Goal: Task Accomplishment & Management: Complete application form

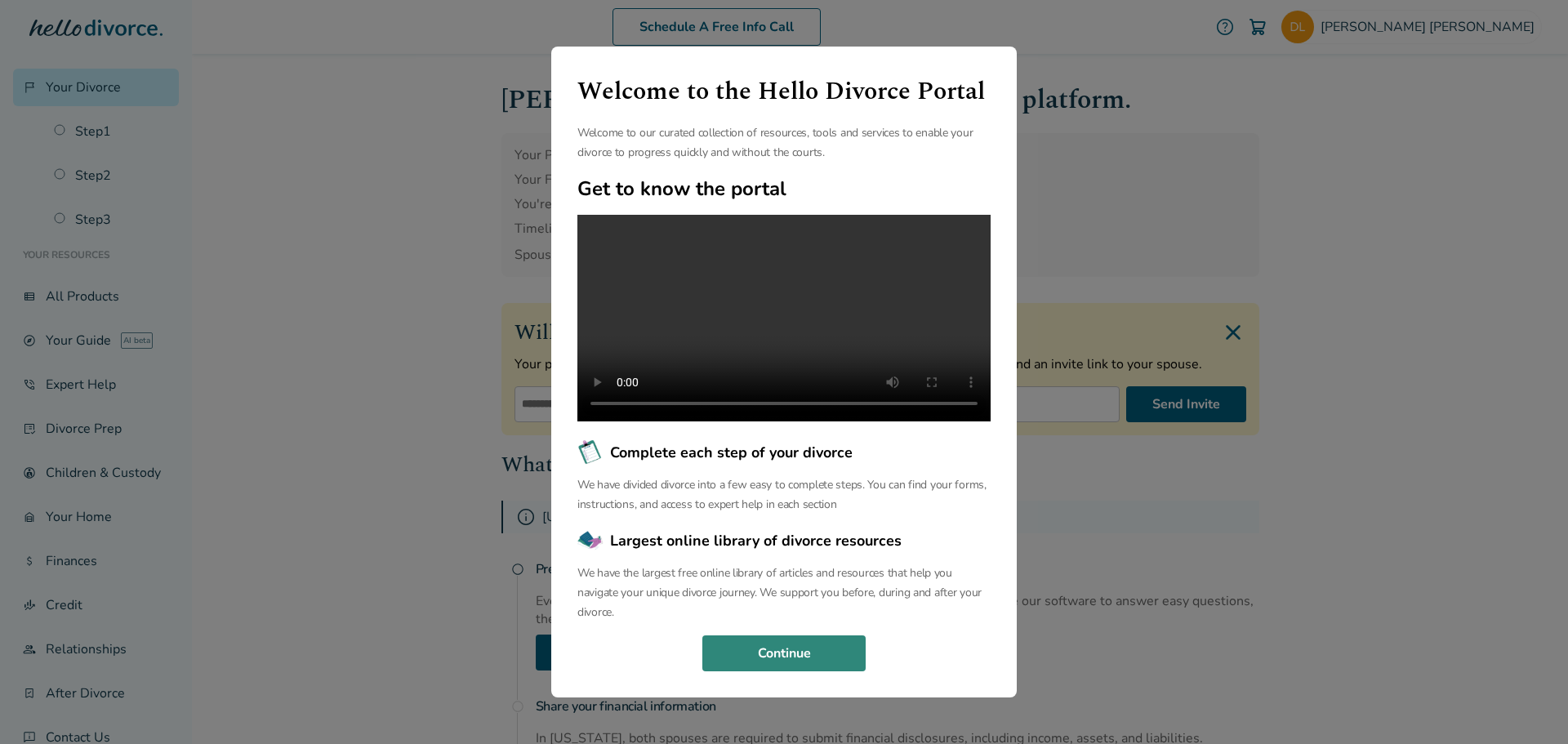
click at [768, 671] on button "Continue" at bounding box center [784, 654] width 163 height 36
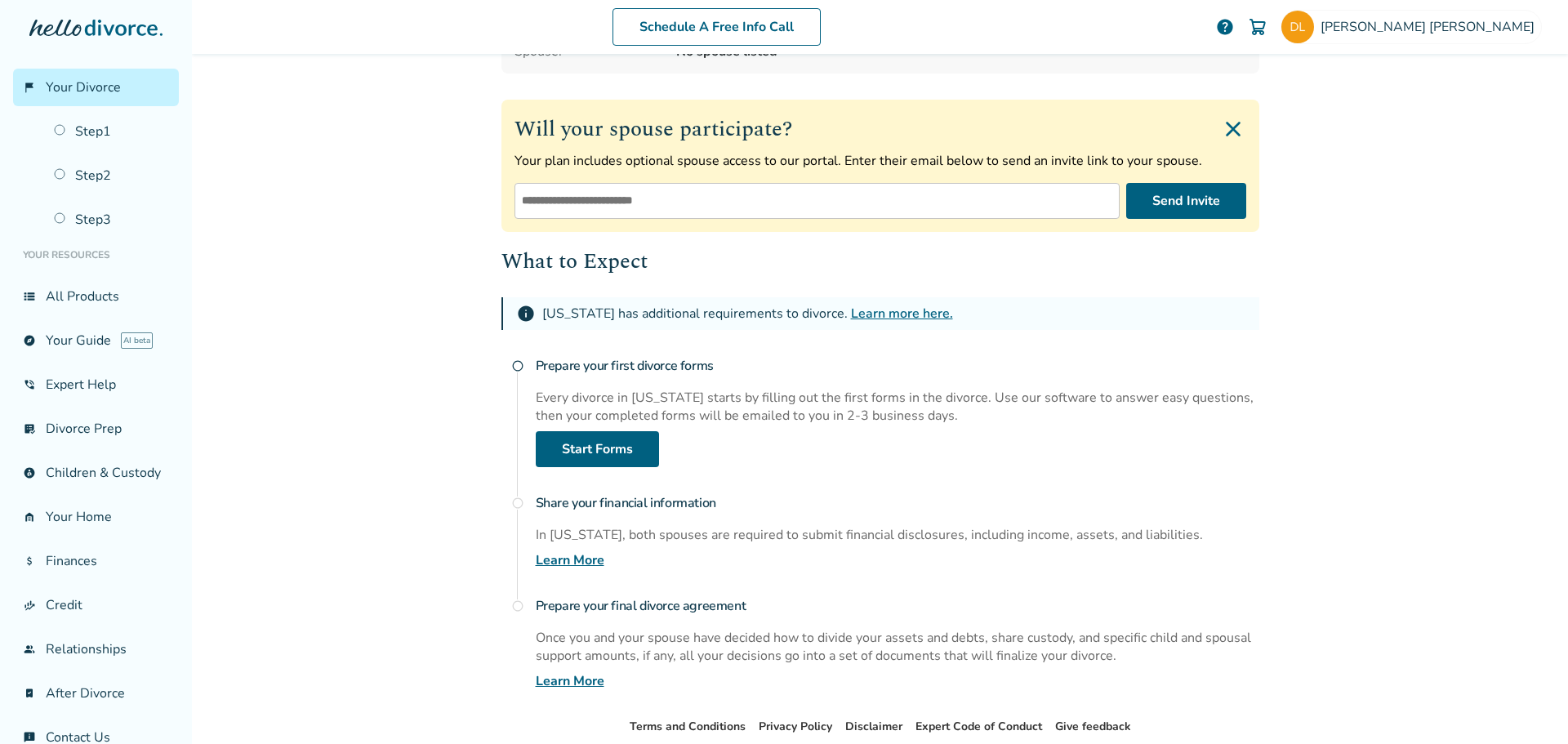
scroll to position [245, 0]
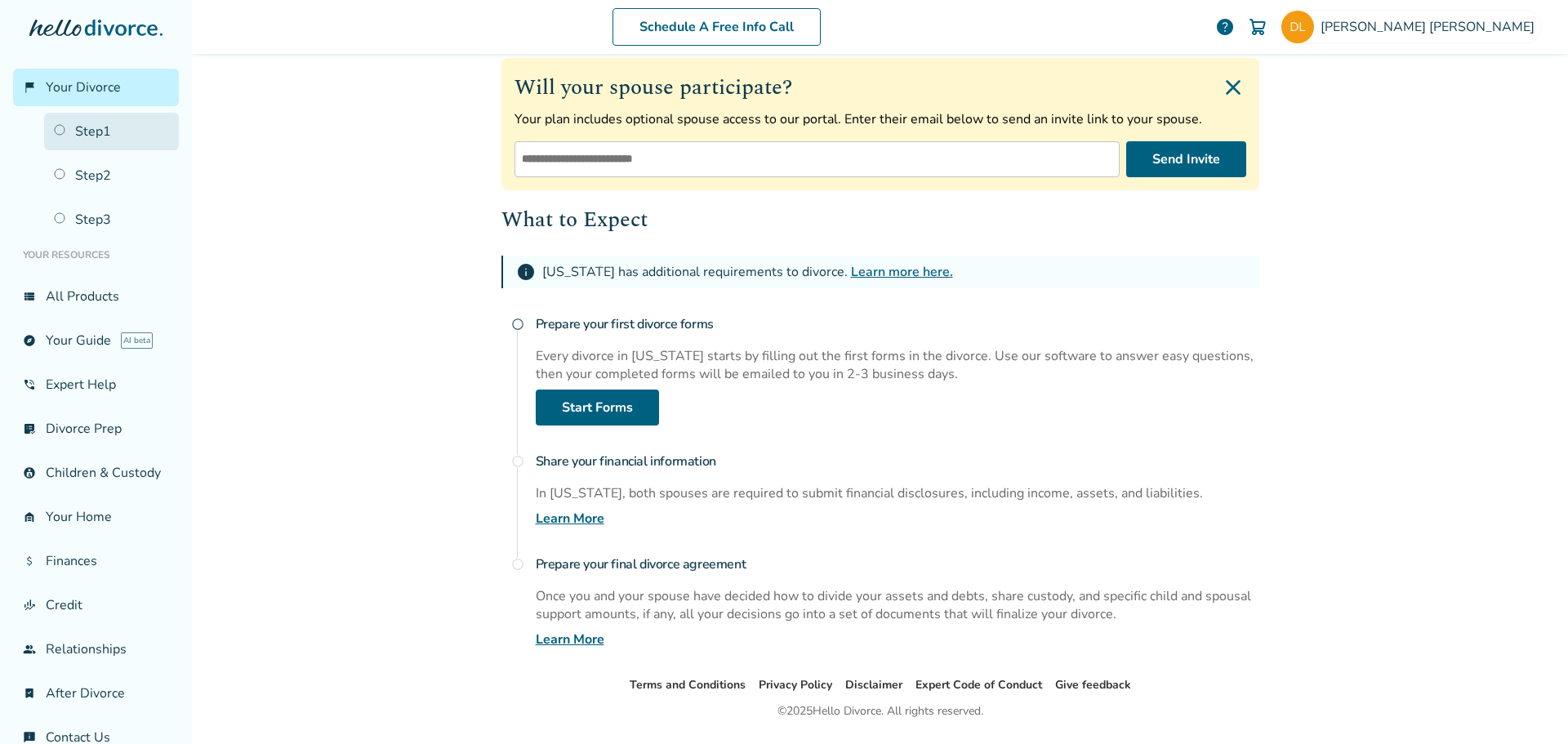
click at [94, 127] on link "Step 1" at bounding box center [111, 132] width 135 height 38
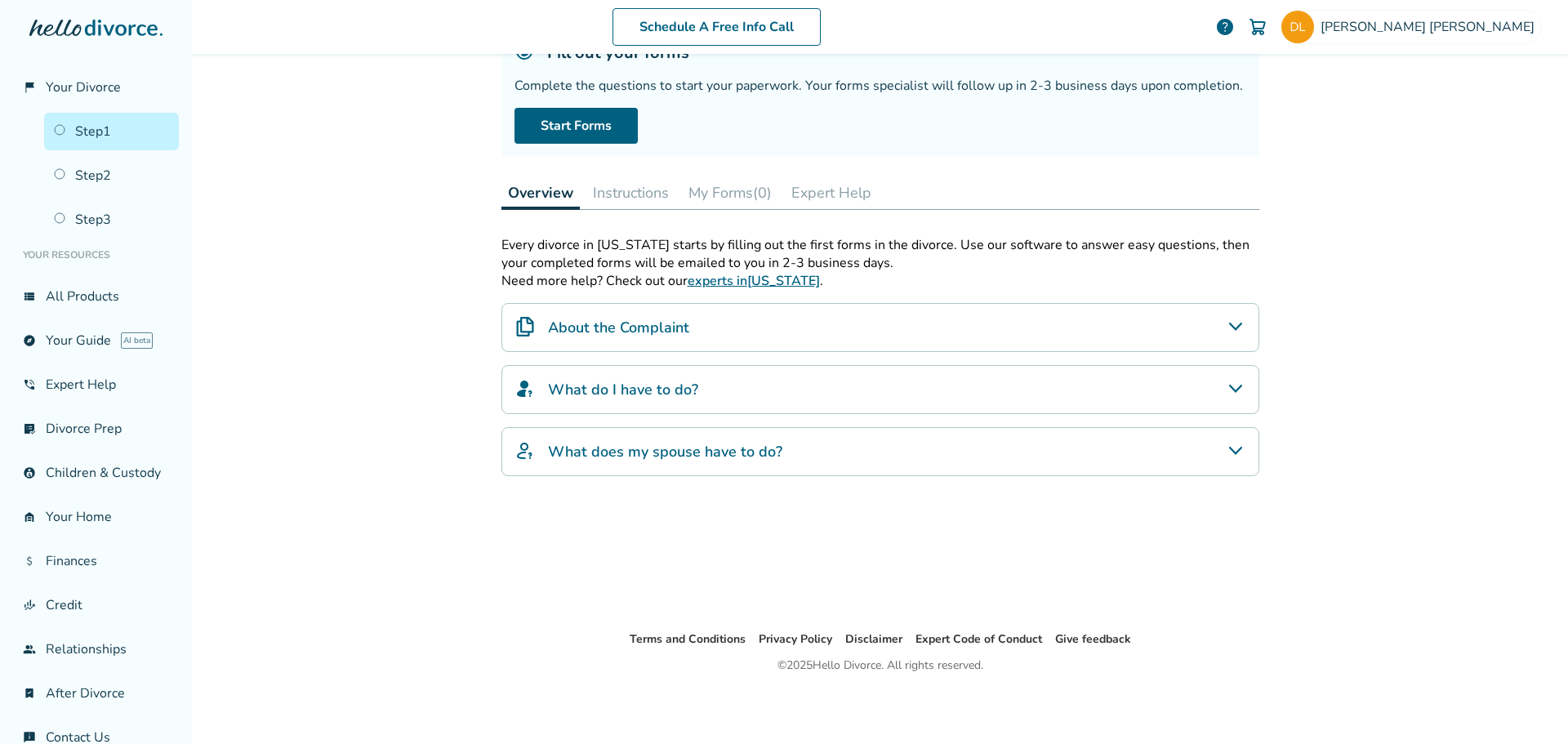
scroll to position [80, 0]
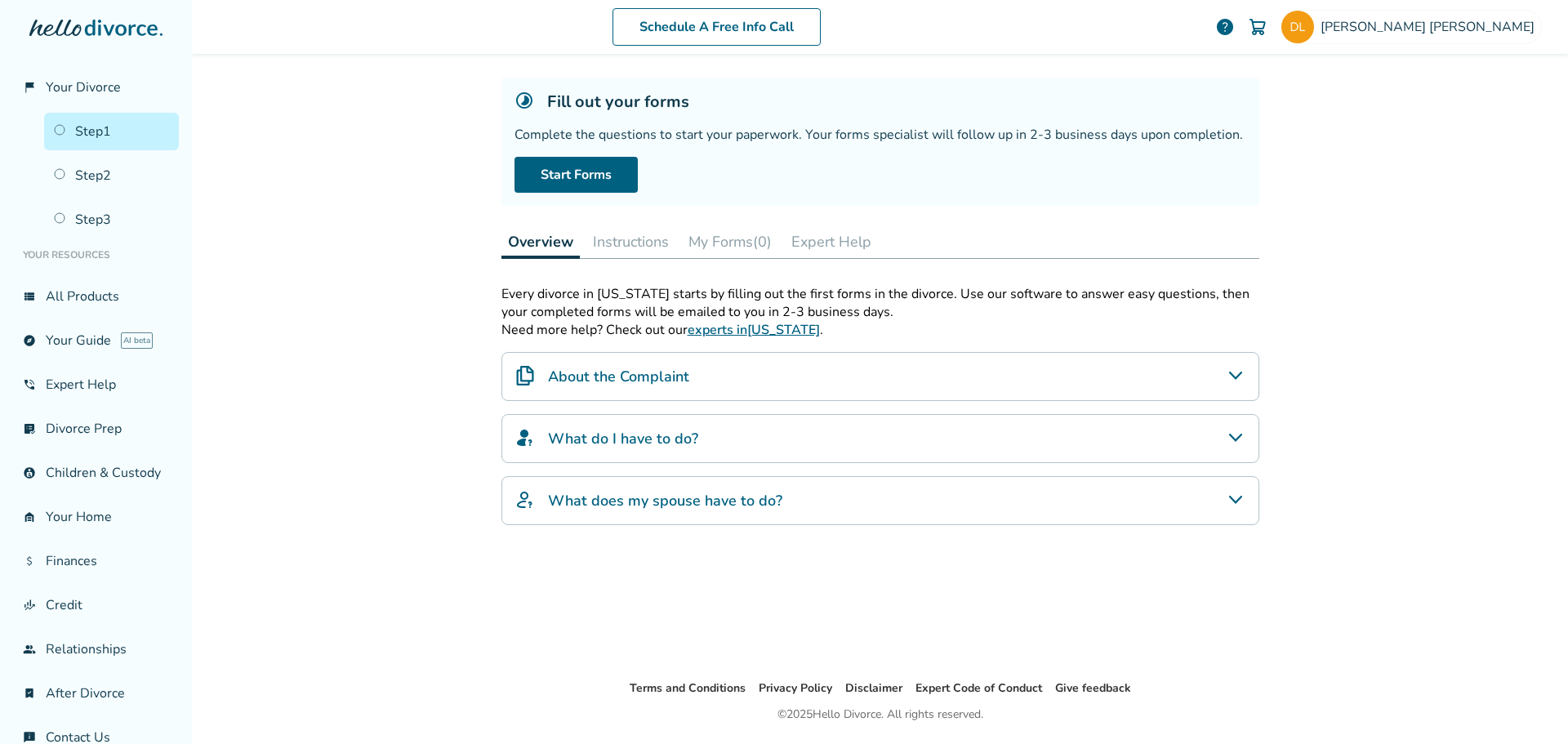
click at [1233, 373] on icon "About the Complaint" at bounding box center [1236, 376] width 20 height 20
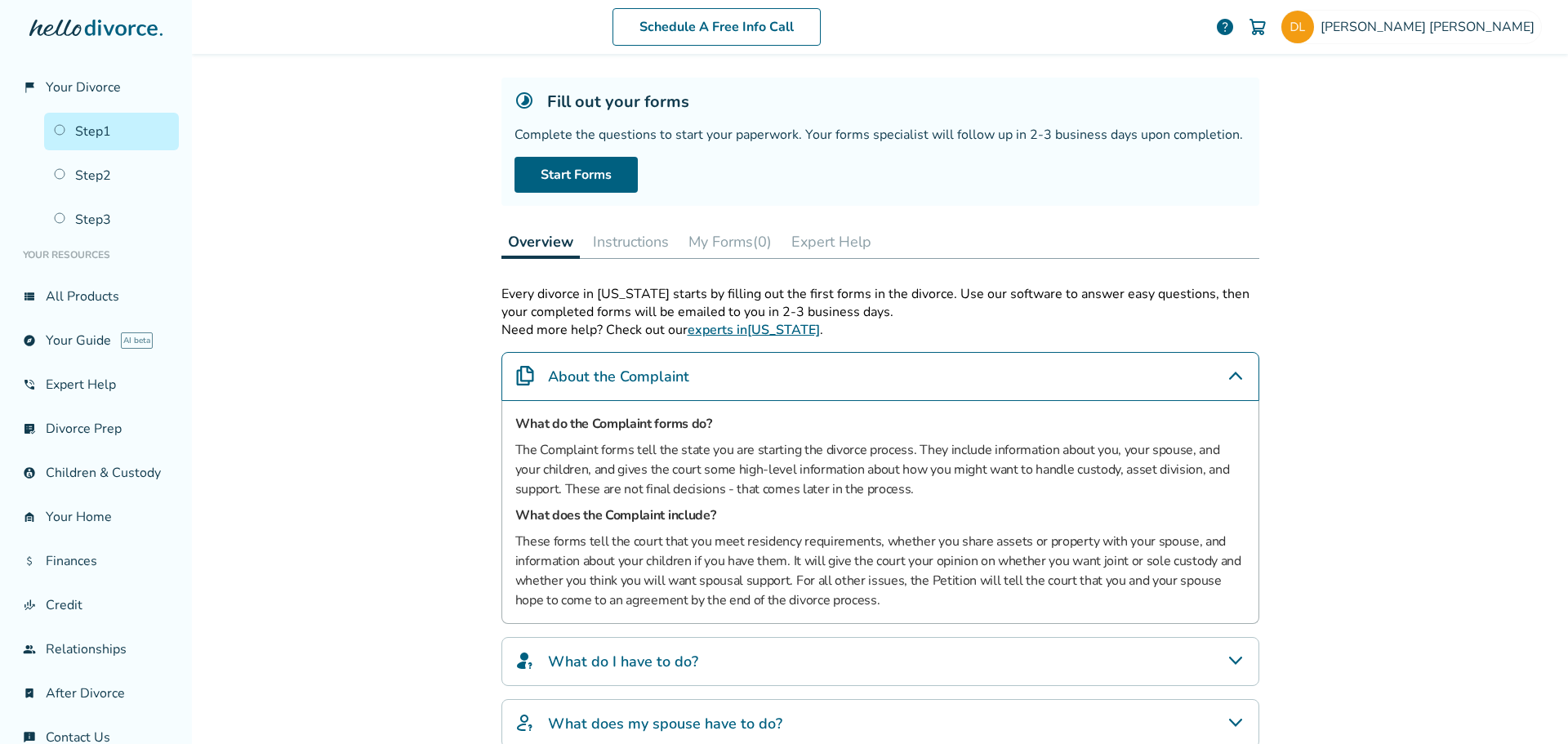
click at [1223, 405] on div "What do the Complaint forms do? The Complaint forms tell the state you are star…" at bounding box center [881, 512] width 758 height 223
click at [1236, 376] on icon "About the Complaint" at bounding box center [1236, 376] width 20 height 20
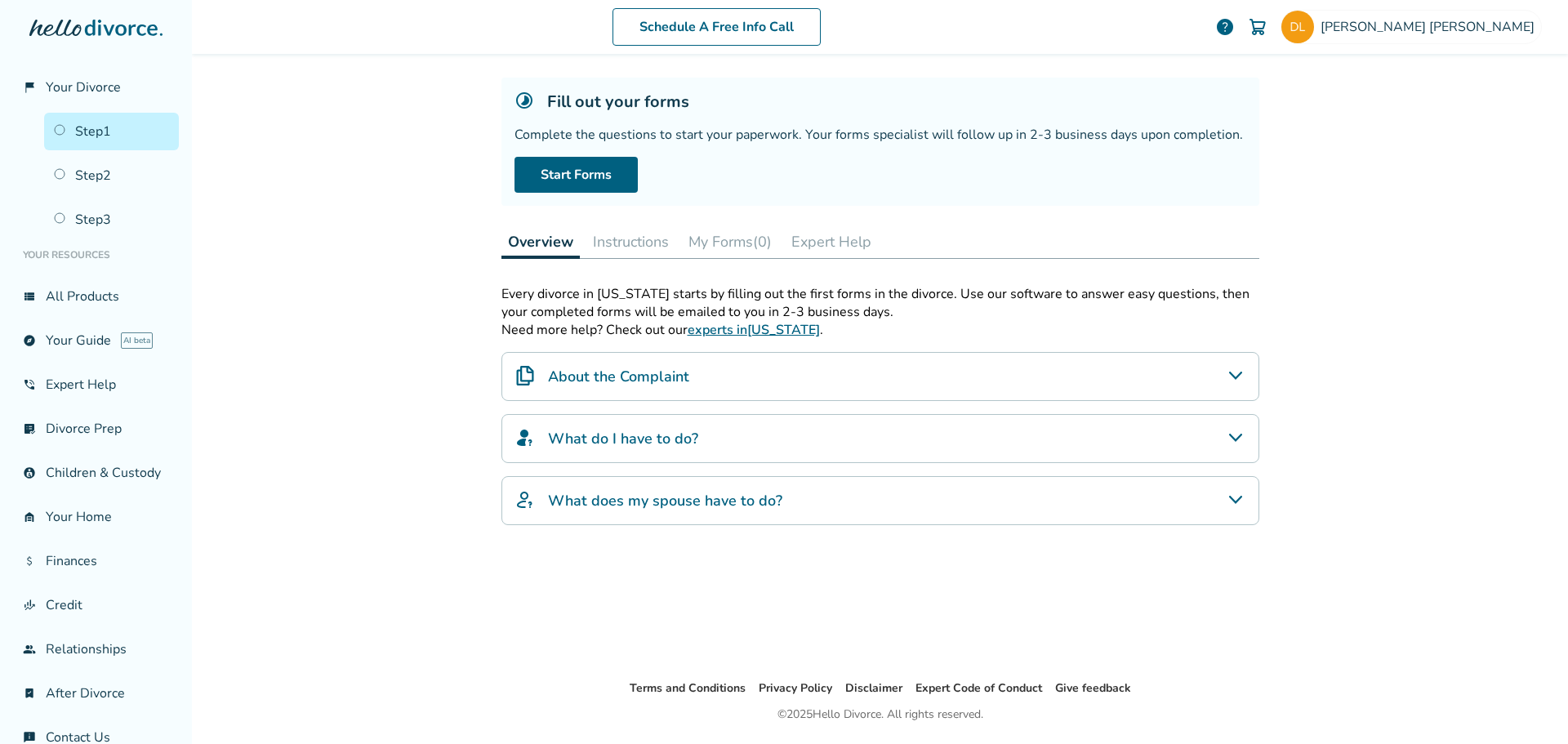
click at [1227, 435] on icon "What do I have to do?" at bounding box center [1236, 438] width 20 height 20
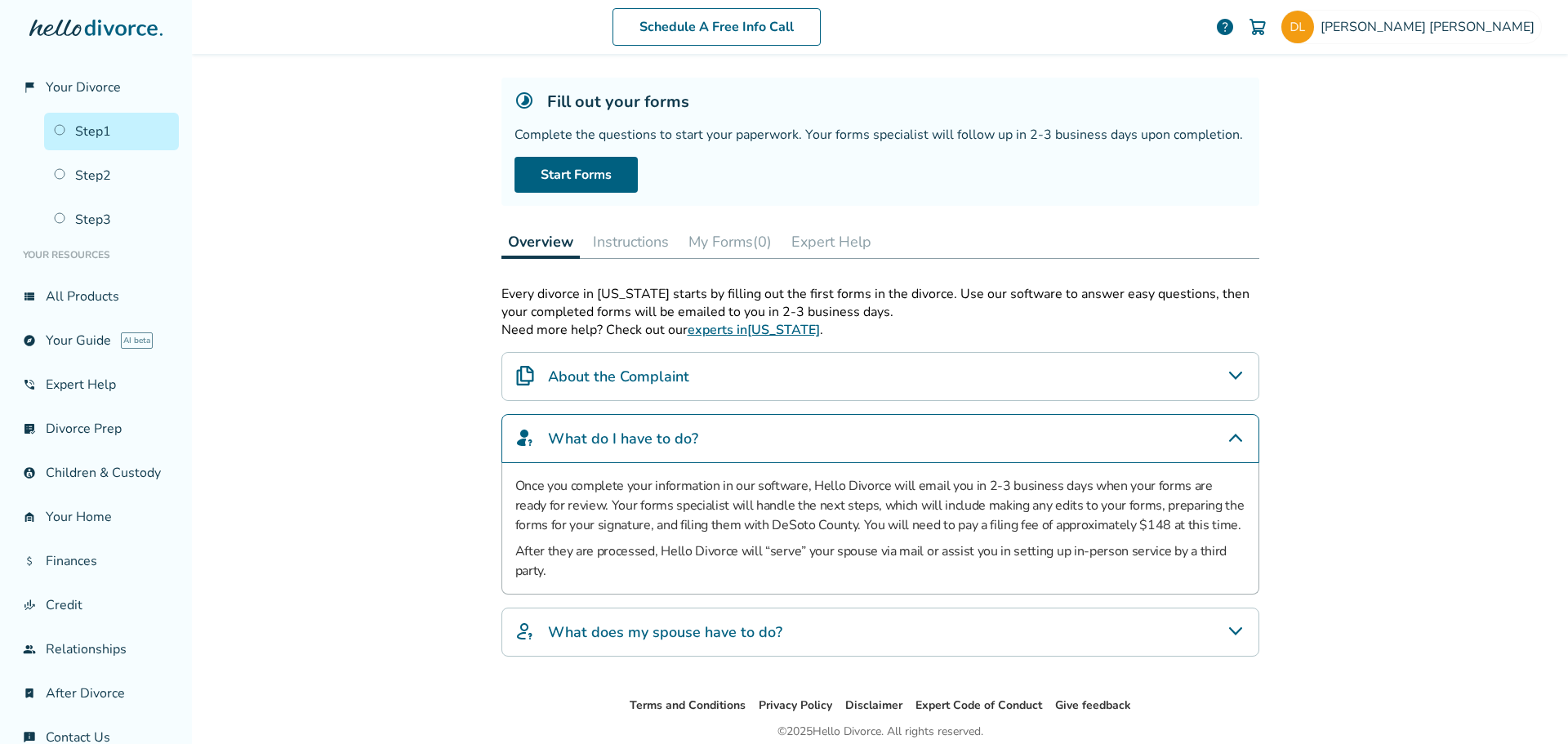
click at [1228, 435] on icon "What do I have to do?" at bounding box center [1236, 438] width 20 height 20
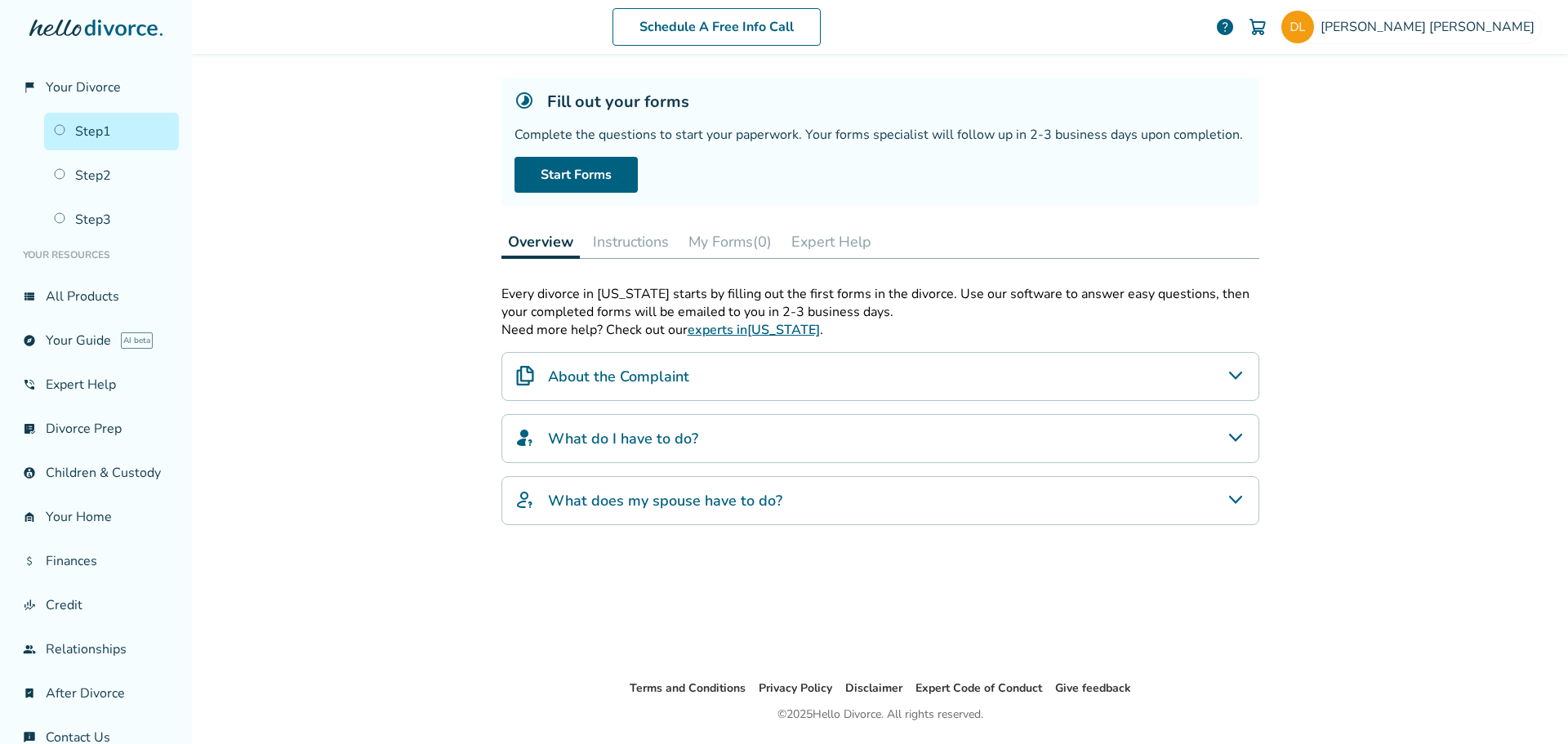
click at [1229, 500] on icon "What does my spouse have to do?" at bounding box center [1236, 499] width 20 height 20
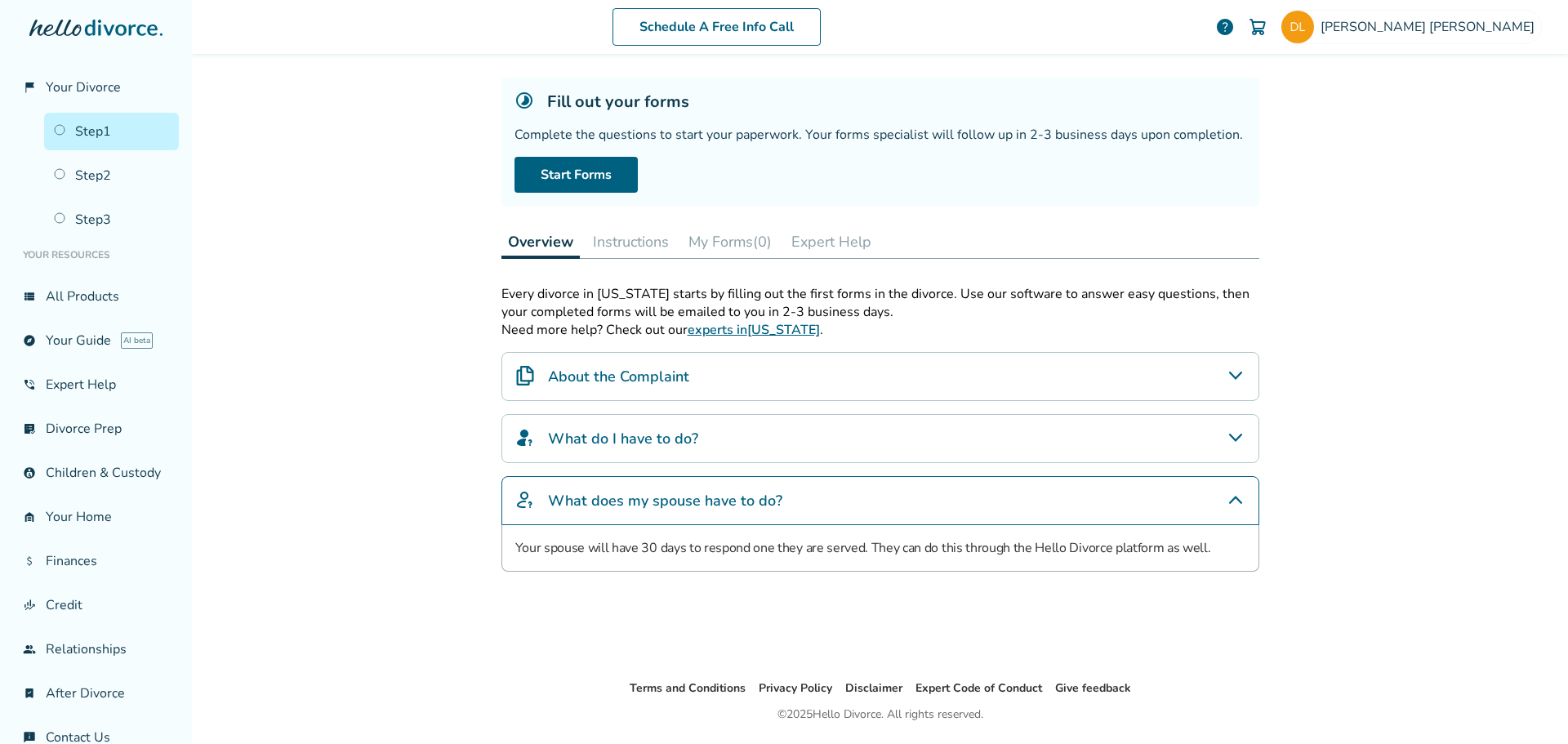
click at [1232, 503] on icon "What does my spouse have to do?" at bounding box center [1236, 499] width 20 height 20
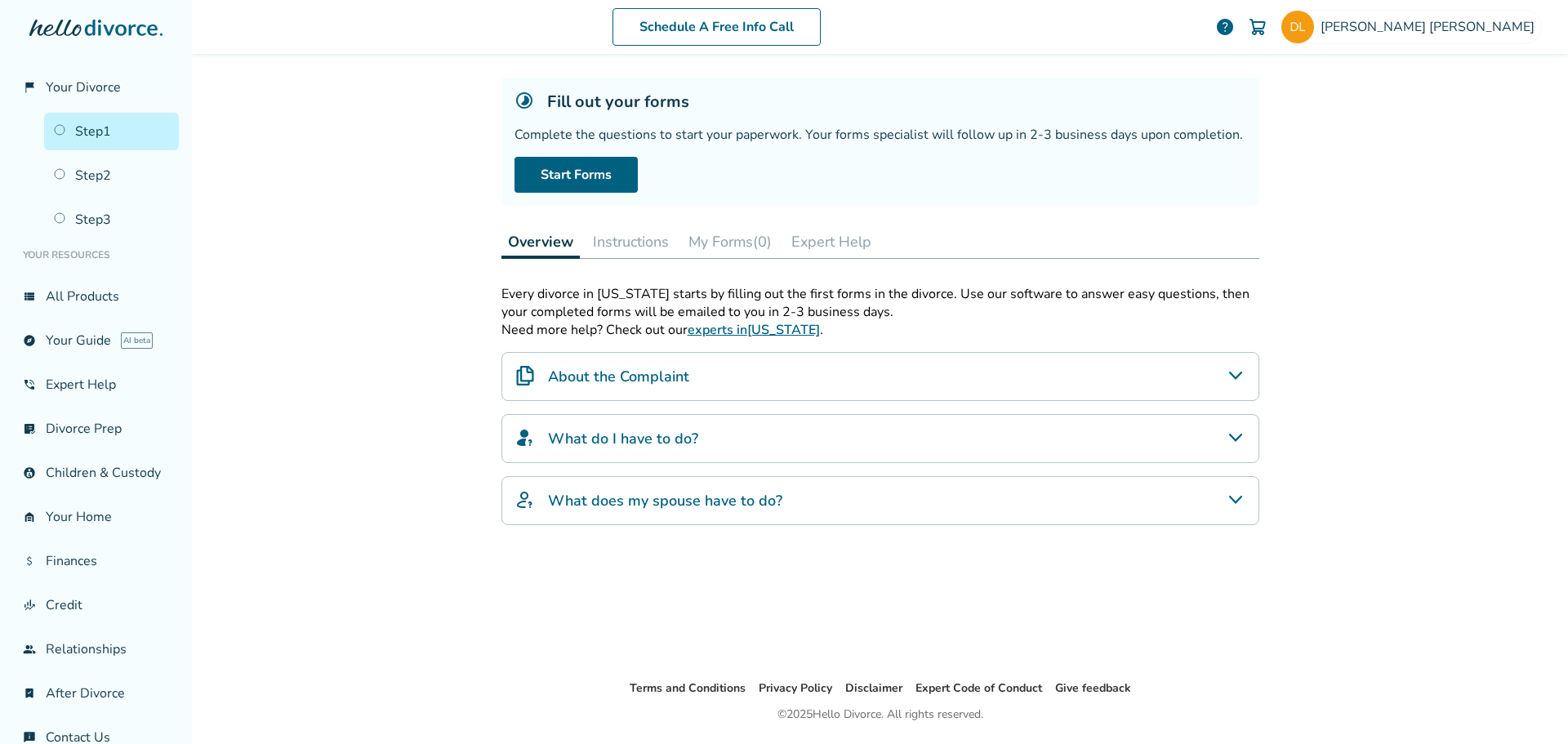
click at [612, 234] on button "Instructions" at bounding box center [631, 241] width 89 height 33
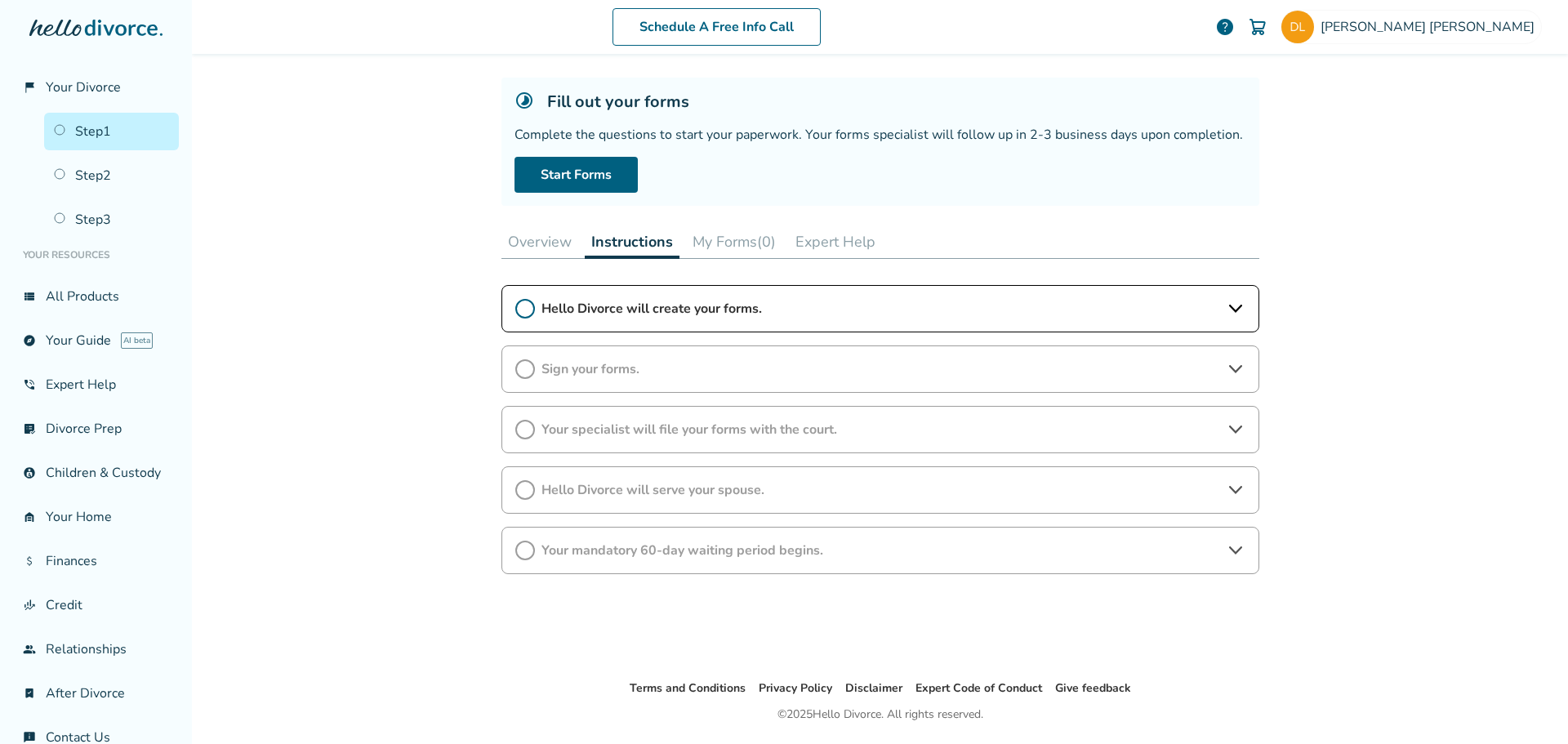
click at [1226, 309] on icon at bounding box center [1236, 308] width 20 height 20
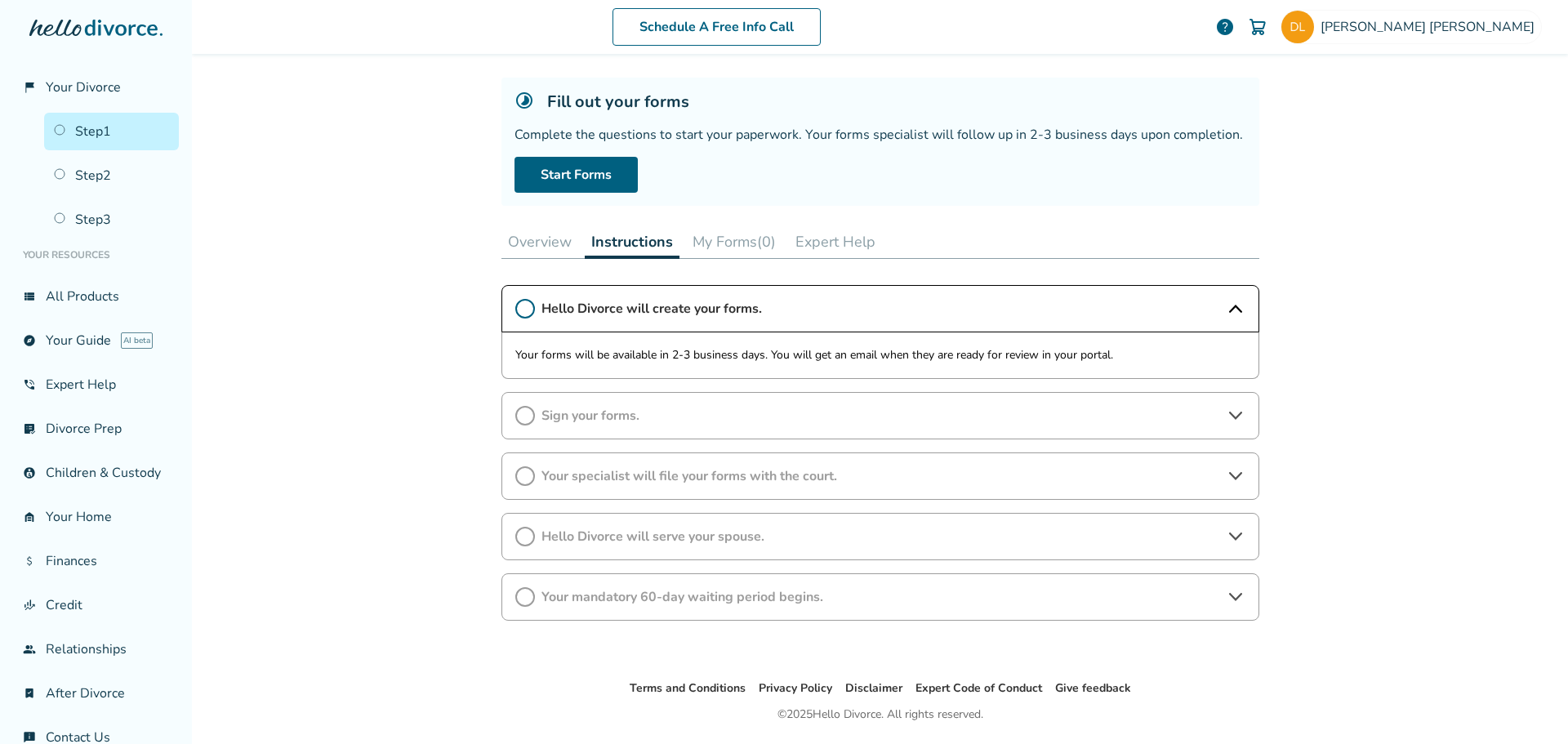
click at [1229, 305] on icon at bounding box center [1236, 308] width 20 height 20
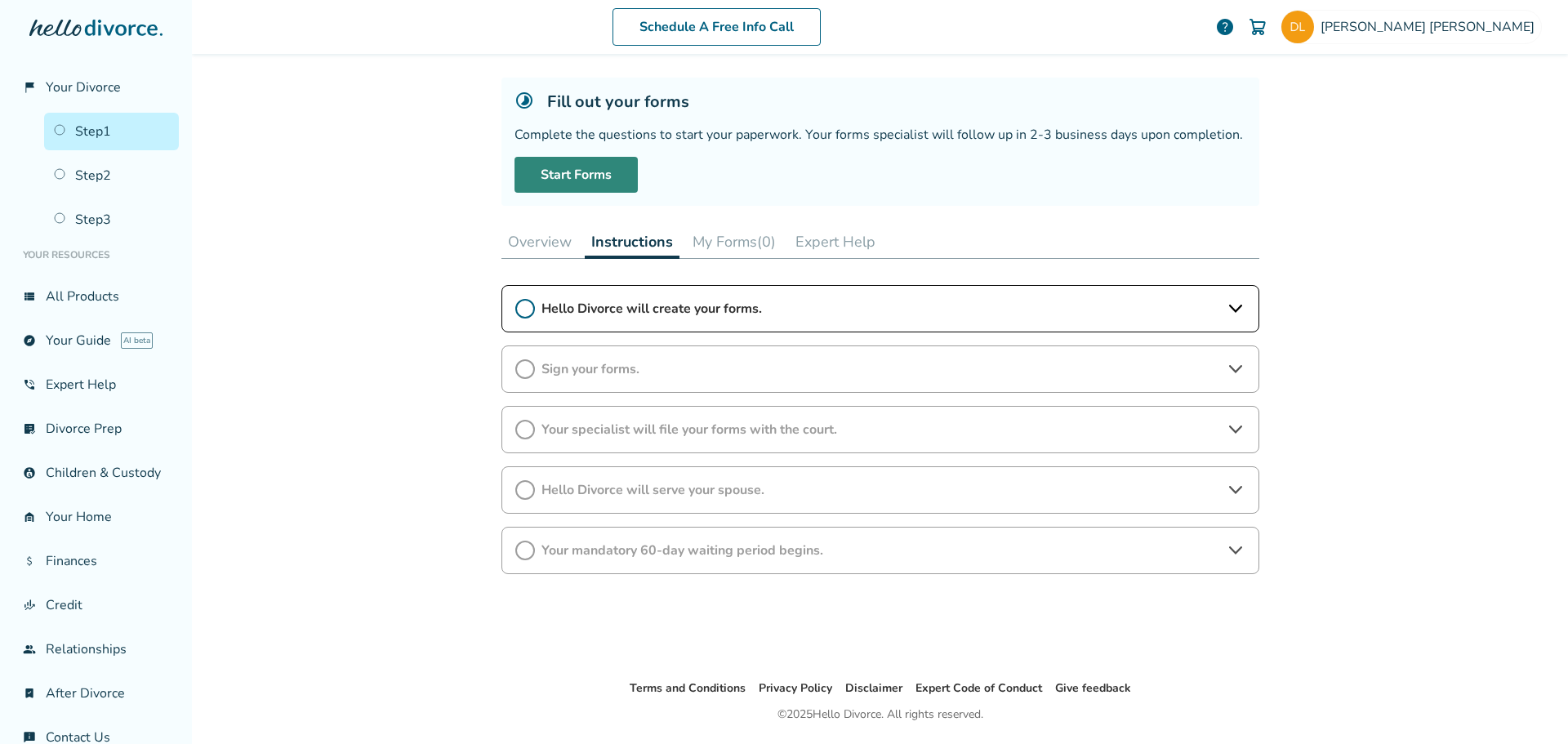
click at [563, 179] on link "Start Forms" at bounding box center [575, 175] width 123 height 36
